Goal: Transaction & Acquisition: Subscribe to service/newsletter

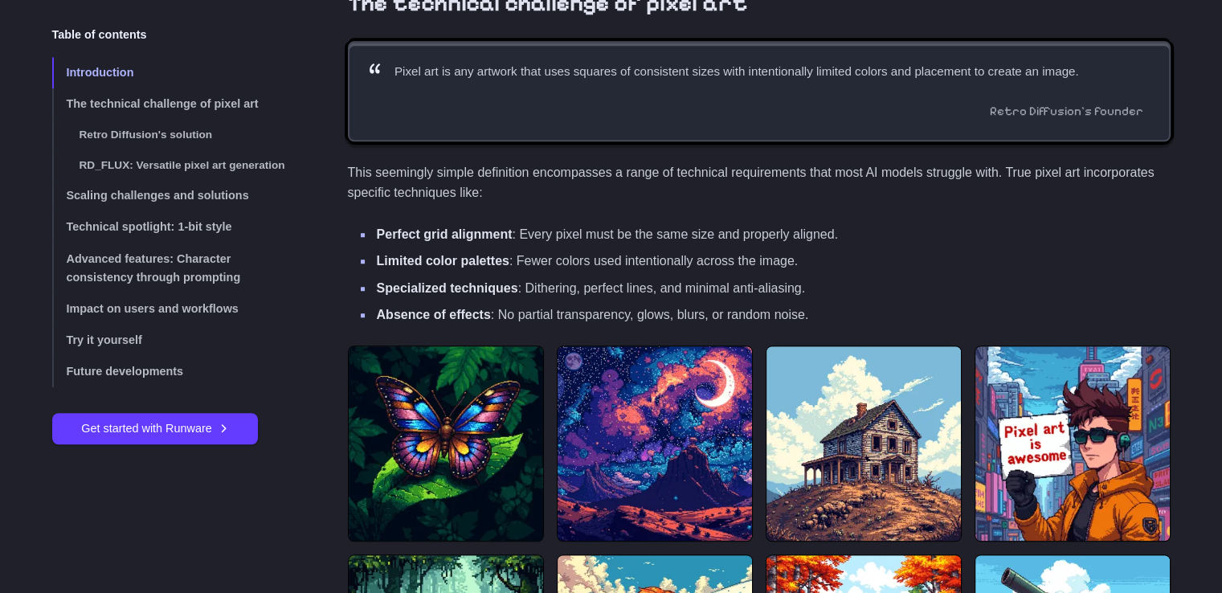
scroll to position [1286, 0]
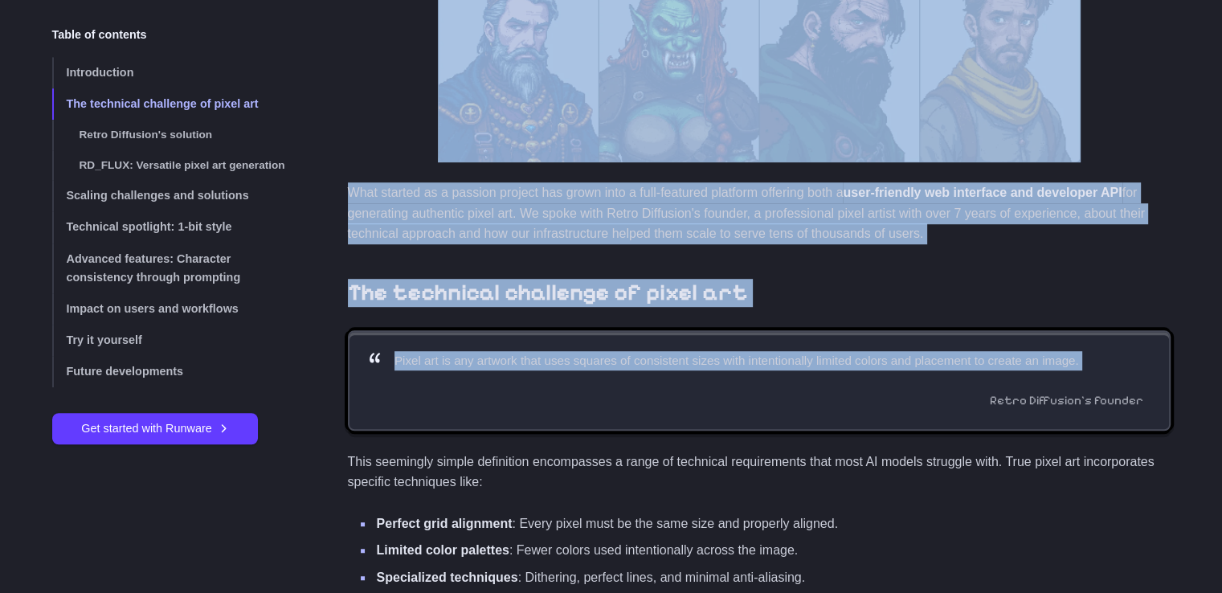
drag, startPoint x: 566, startPoint y: 157, endPoint x: 527, endPoint y: 81, distance: 85.2
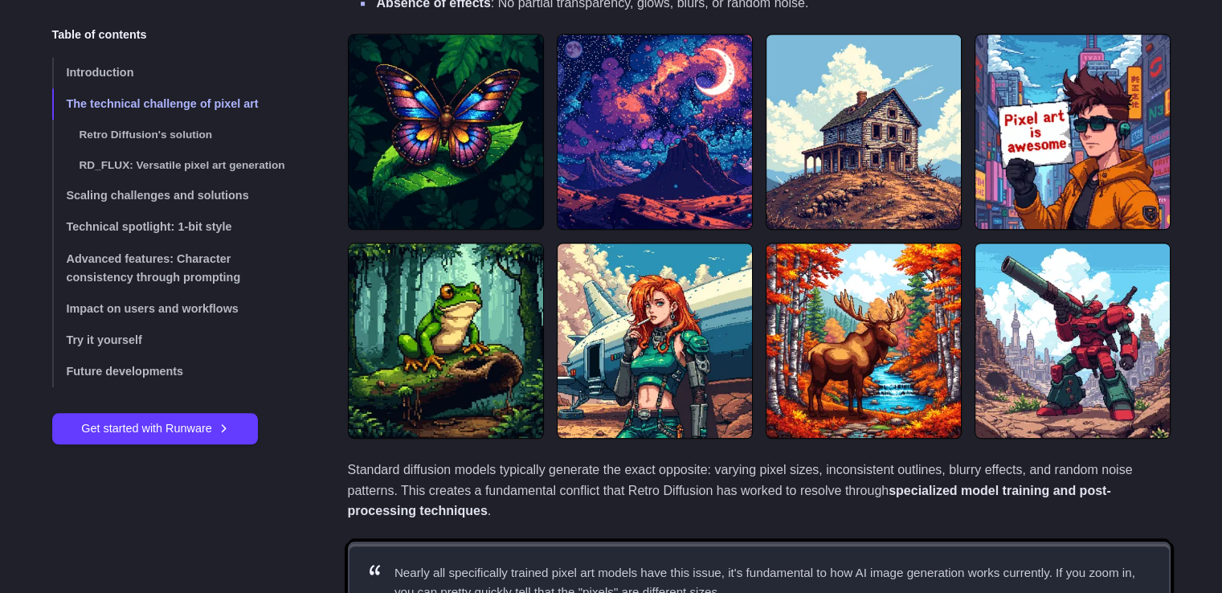
scroll to position [1614, 0]
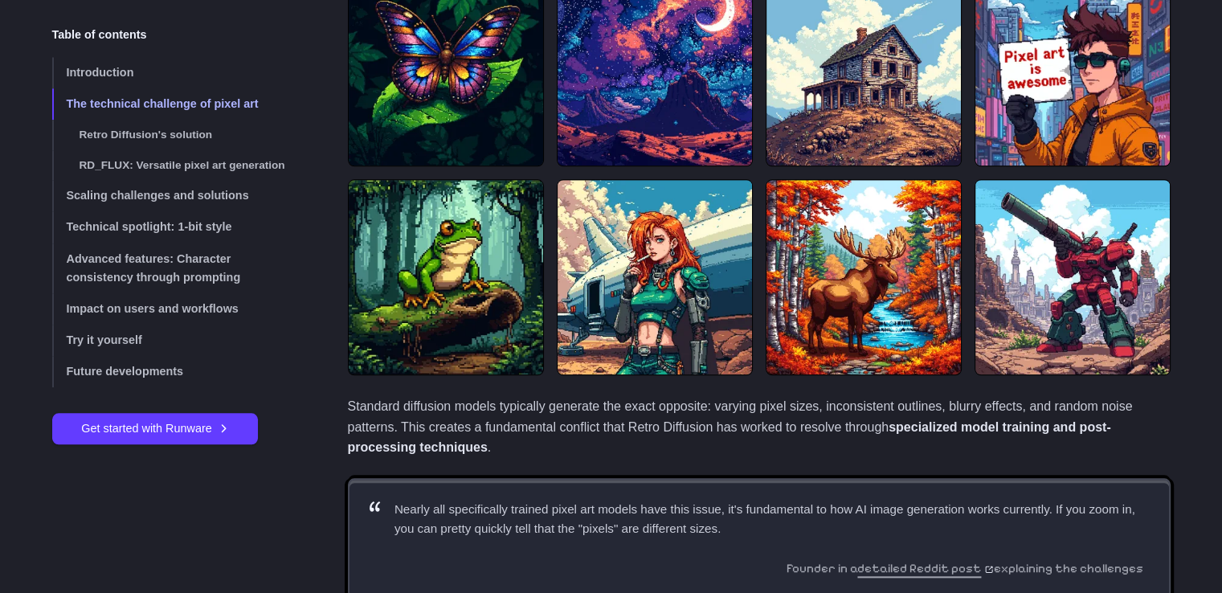
click at [684, 272] on div at bounding box center [759, 172] width 823 height 405
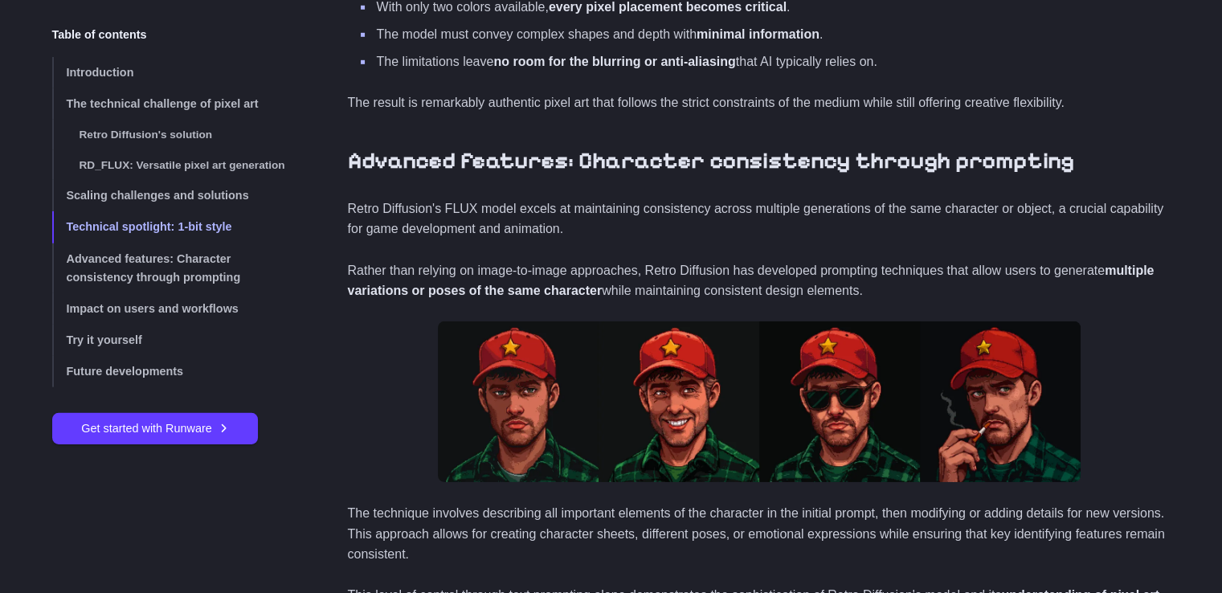
scroll to position [4909, 0]
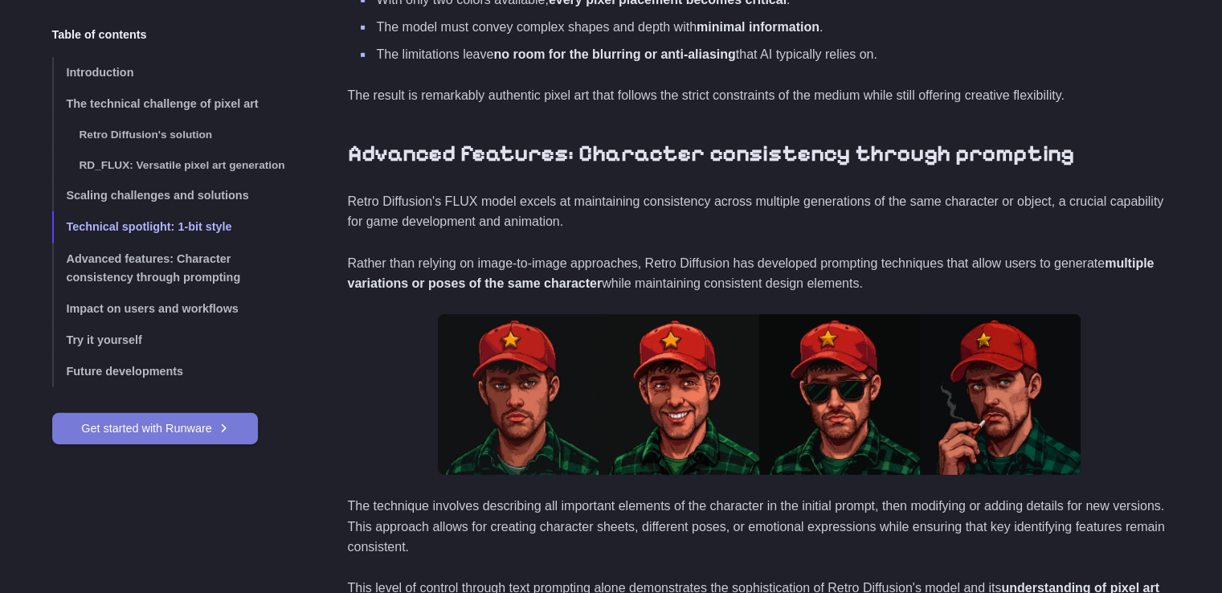
click at [178, 441] on link "Get started with Runware" at bounding box center [155, 428] width 206 height 31
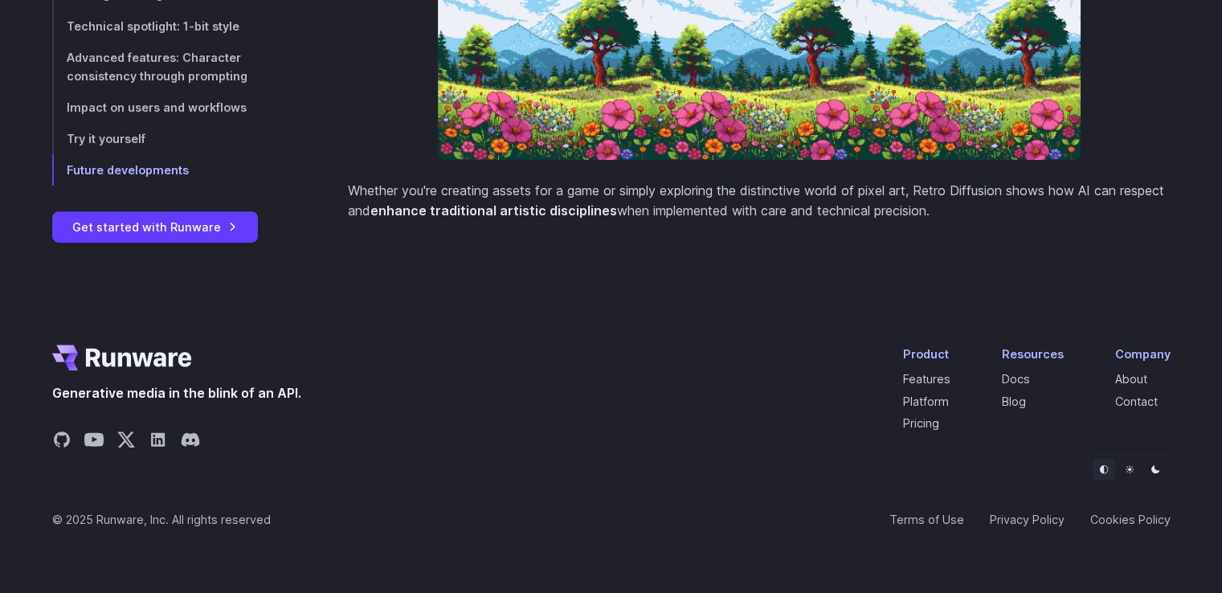
scroll to position [7102, 0]
